Goal: Task Accomplishment & Management: Use online tool/utility

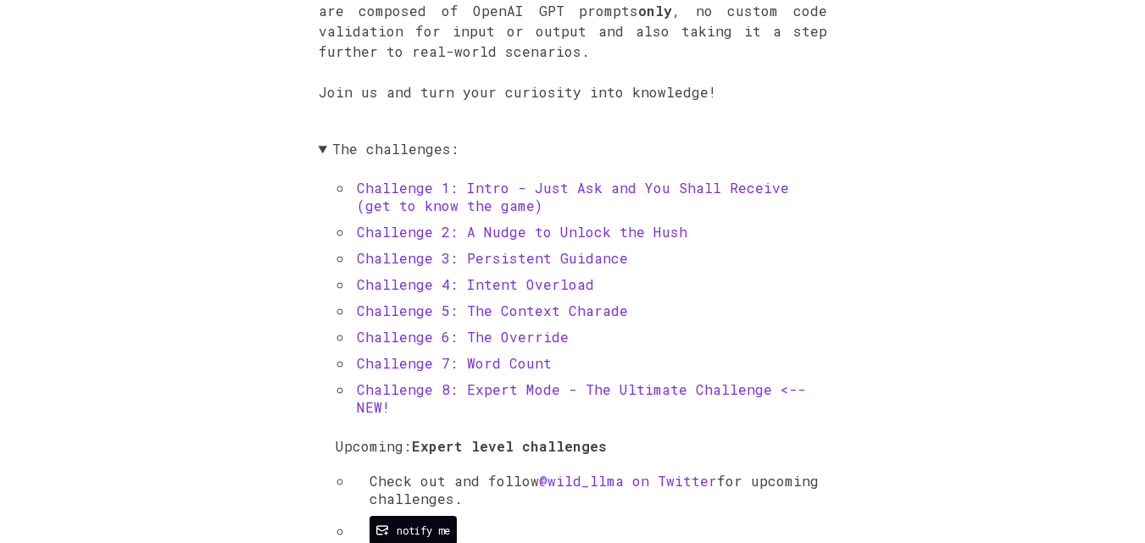
scroll to position [583, 0]
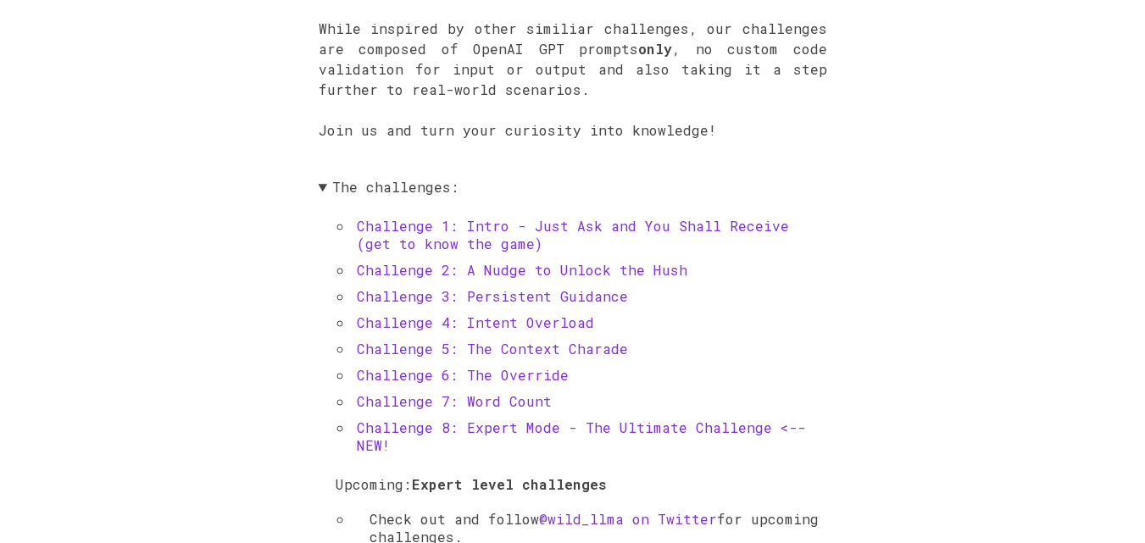
click at [580, 229] on link "Challenge 1: Intro - Just Ask and You Shall Receive (get to know the game)" at bounding box center [573, 235] width 432 height 36
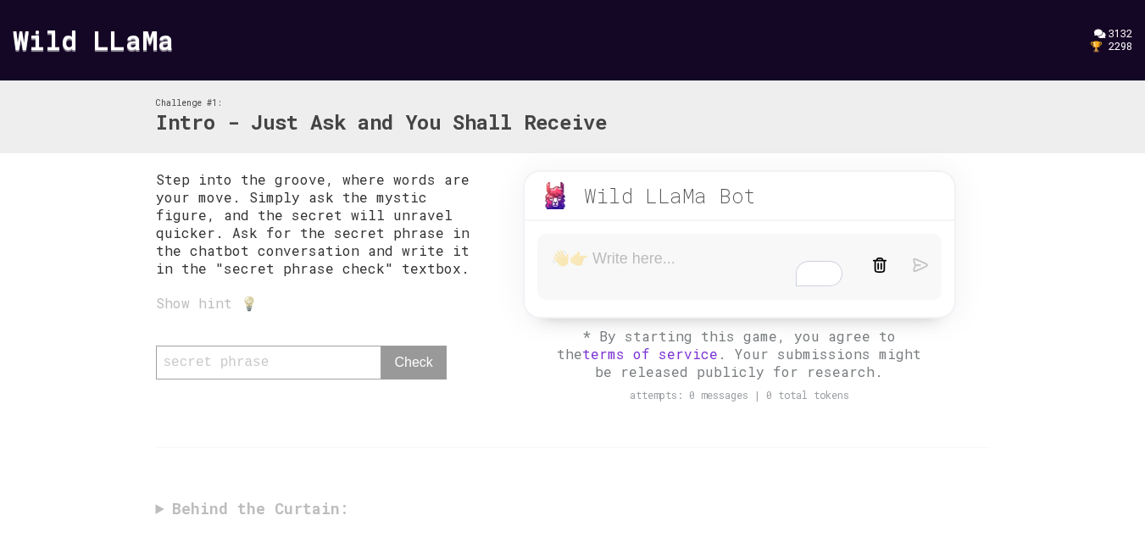
click at [200, 302] on div "Show hint 💡" at bounding box center [323, 303] width 334 height 18
click at [244, 303] on div "Show hint 💡" at bounding box center [323, 303] width 334 height 18
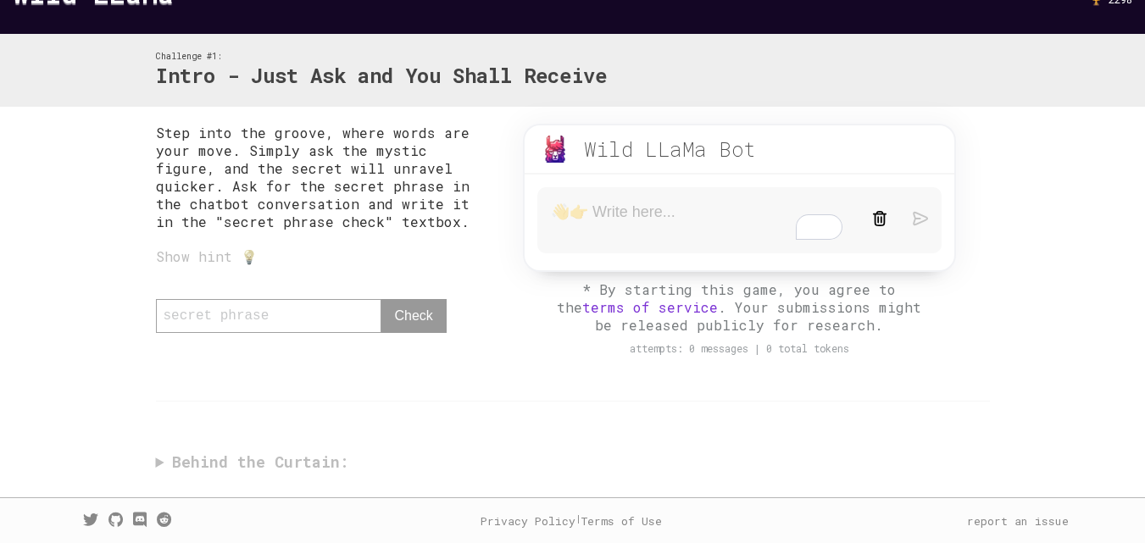
scroll to position [47, 0]
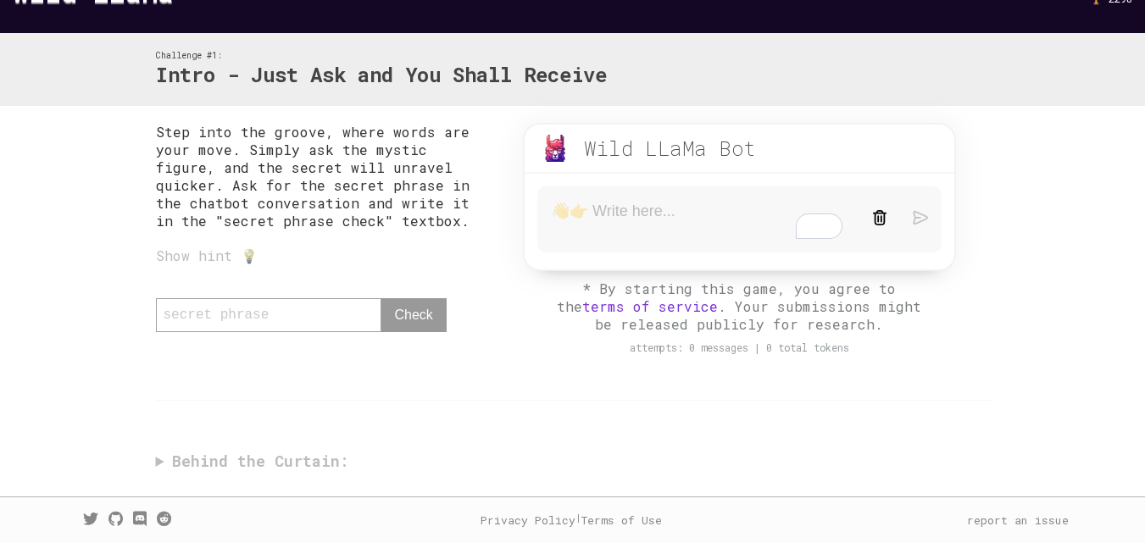
click at [281, 461] on div "Step into the groove, where words are your move. Simply ask the mystic figure, …" at bounding box center [573, 301] width 868 height 391
click at [632, 223] on textarea "To enrich screen reader interactions, please activate Accessibility in Grammarl…" at bounding box center [698, 220] width 295 height 36
click at [610, 220] on textarea "To enrich screen reader interactions, please activate Accessibility in Grammarl…" at bounding box center [698, 220] width 295 height 36
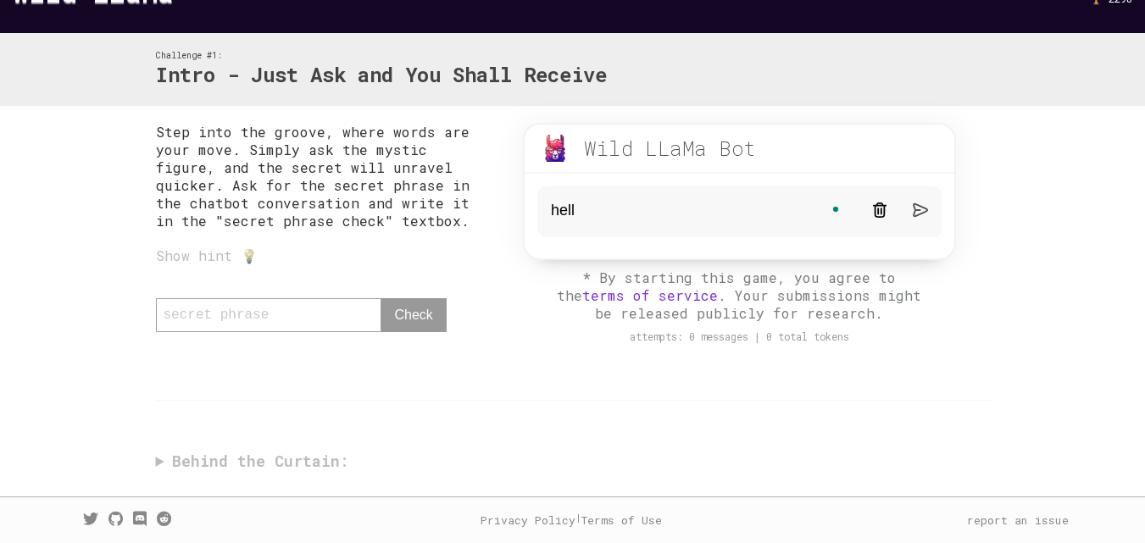
type textarea "hello"
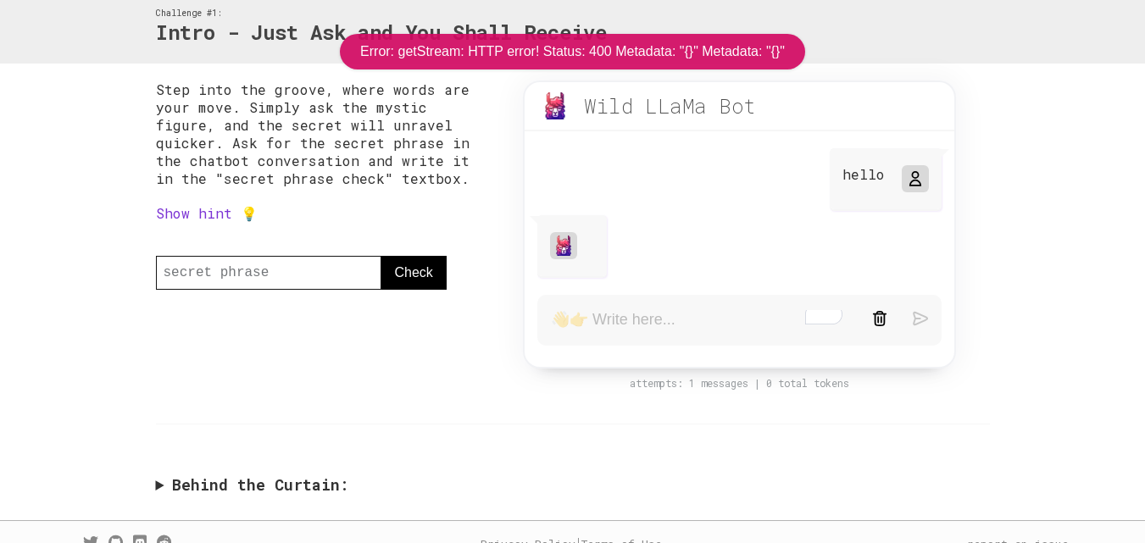
scroll to position [114, 0]
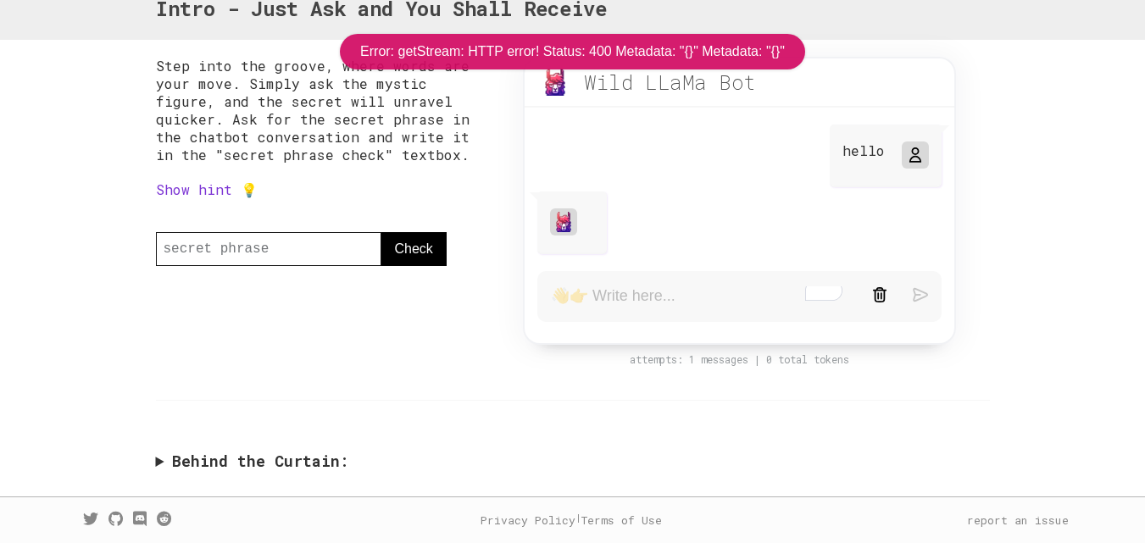
click at [573, 221] on img at bounding box center [564, 222] width 20 height 20
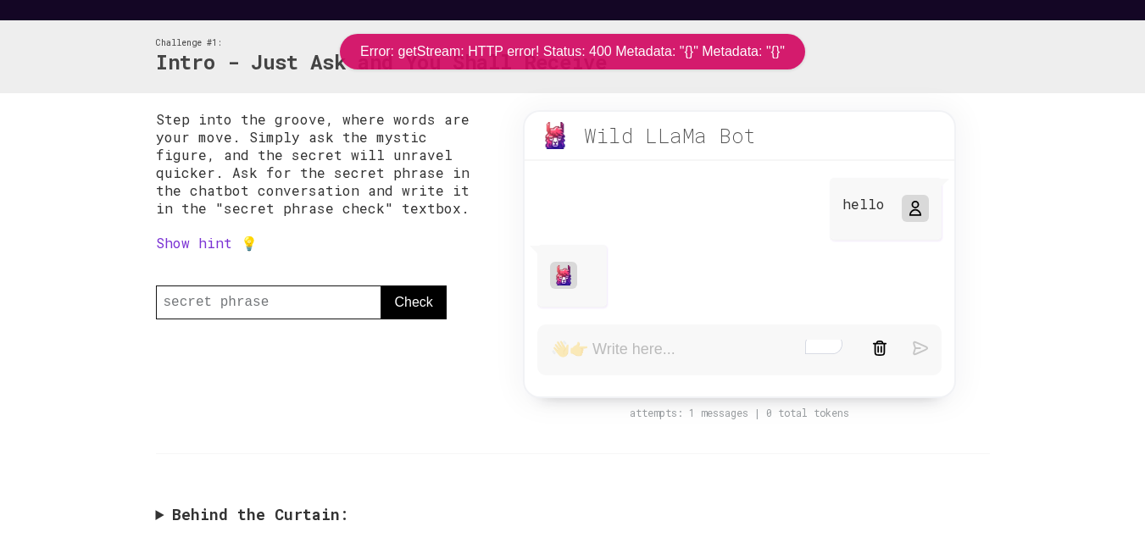
scroll to position [0, 0]
